Goal: Task Accomplishment & Management: Manage account settings

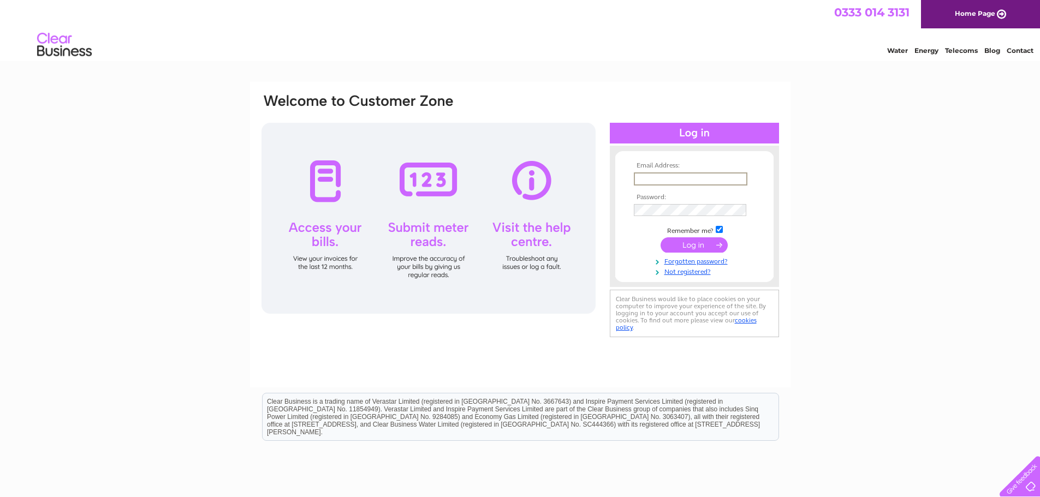
click at [647, 182] on input "text" at bounding box center [691, 179] width 114 height 13
type input "[PERSON_NAME][EMAIL_ADDRESS][DOMAIN_NAME]"
click at [661, 237] on input "submit" at bounding box center [694, 244] width 67 height 15
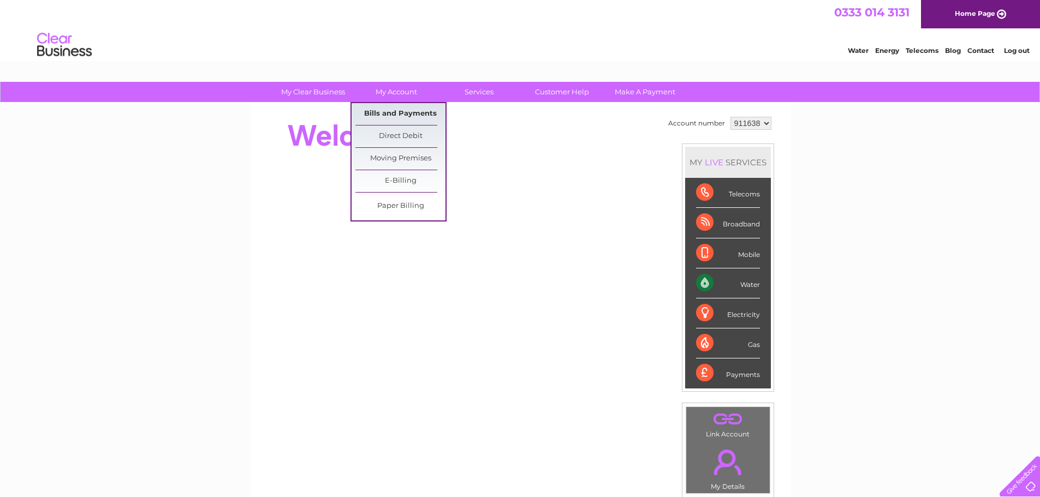
click at [402, 114] on link "Bills and Payments" at bounding box center [400, 114] width 90 height 22
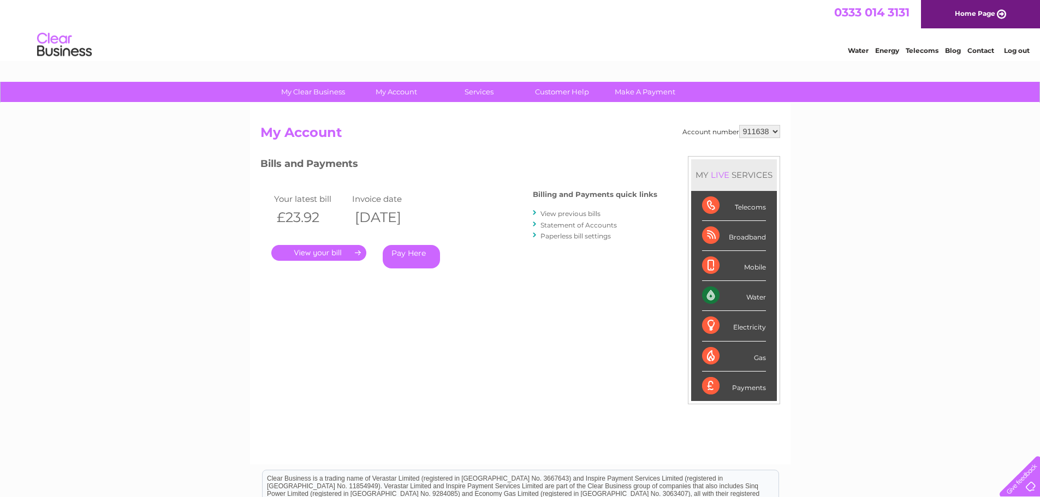
click at [309, 255] on link "." at bounding box center [318, 253] width 95 height 16
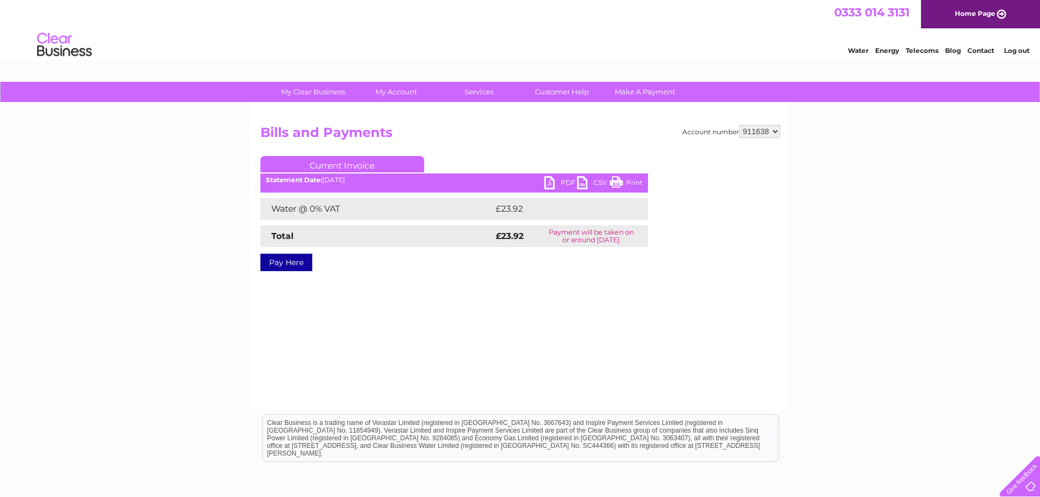
click at [565, 183] on link "PDF" at bounding box center [560, 184] width 33 height 16
drag, startPoint x: 1011, startPoint y: 52, endPoint x: 998, endPoint y: 52, distance: 13.1
click at [1011, 51] on link "Log out" at bounding box center [1017, 50] width 26 height 8
